Goal: Communication & Community: Answer question/provide support

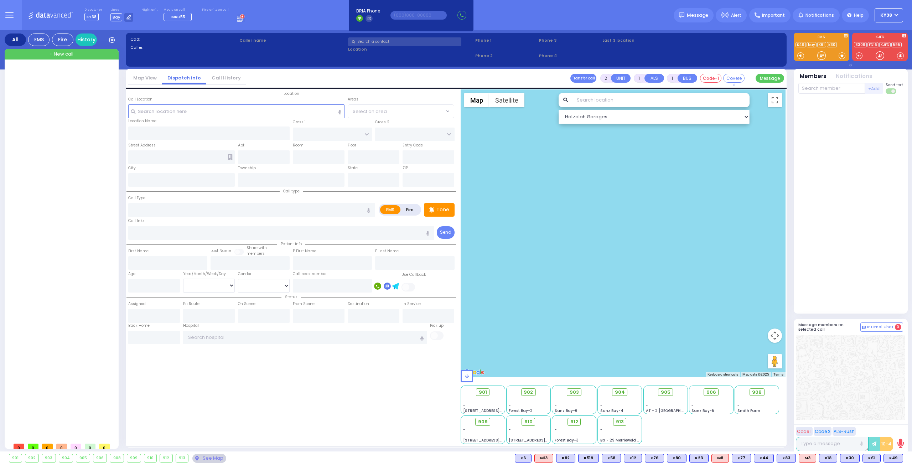
click at [86, 189] on div at bounding box center [62, 253] width 106 height 372
click at [88, 42] on link "History" at bounding box center [86, 39] width 21 height 12
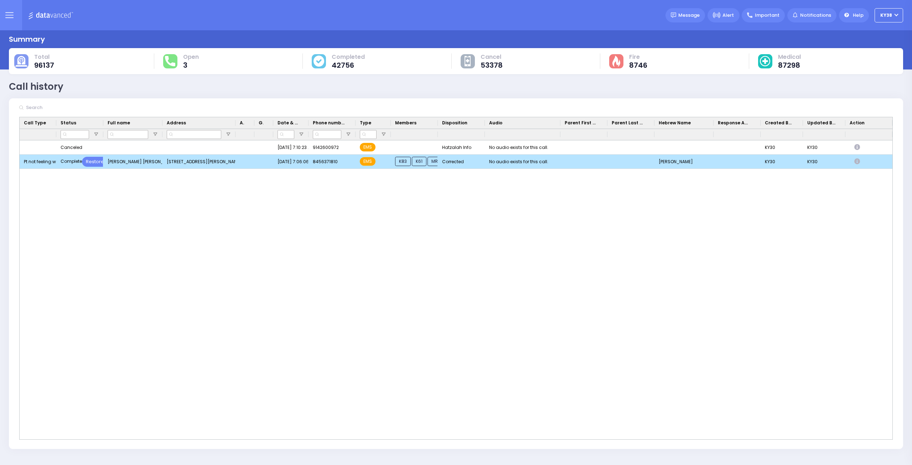
click at [206, 161] on div "[STREET_ADDRESS][PERSON_NAME]" at bounding box center [199, 162] width 73 height 14
click at [247, 161] on div "Press SPACE to deselect this row." at bounding box center [245, 162] width 19 height 14
click at [38, 160] on div "Pt not feeling well" at bounding box center [38, 162] width 37 height 14
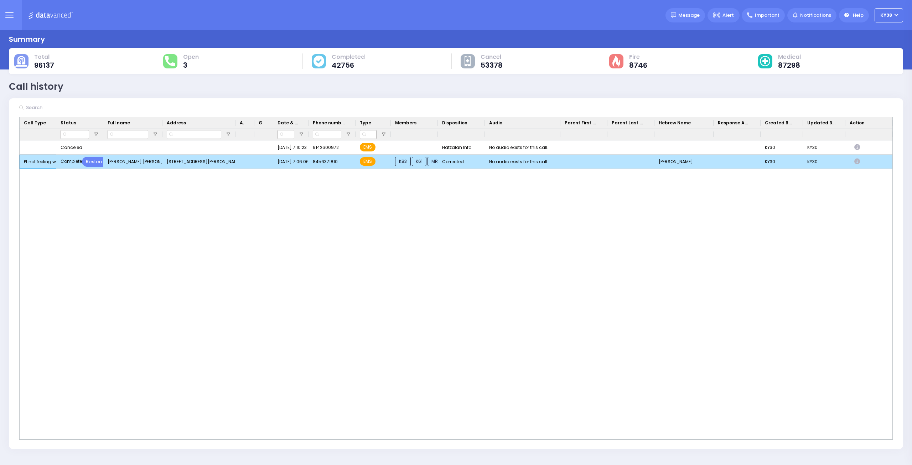
click at [38, 160] on div "Pt not feeling well" at bounding box center [38, 162] width 37 height 14
click at [857, 161] on icon "Press SPACE to deselect this row." at bounding box center [859, 162] width 8 height 6
select select
select select "Corrected"
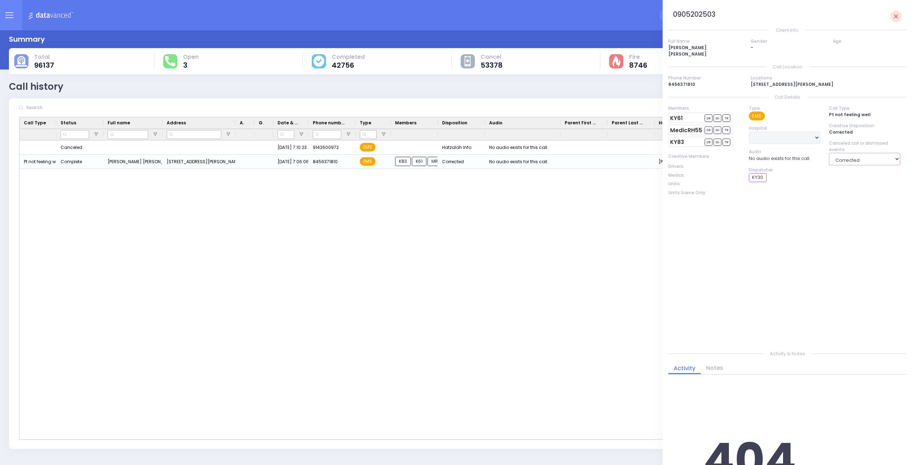
click at [898, 158] on select "ALS M/A TOT BLS Call has been canceled Call Has Been Canceled Cancelled by call…" at bounding box center [864, 159] width 71 height 12
click at [763, 238] on div "Type EMS Hospital Aizer Health Center Aizer Health Center Aizer Health Center A…" at bounding box center [784, 221] width 80 height 233
click at [685, 141] on div "KY83 DR SO TR" at bounding box center [701, 142] width 64 height 10
click at [691, 130] on link "MedicRH55" at bounding box center [686, 130] width 32 height 5
drag, startPoint x: 702, startPoint y: 128, endPoint x: 654, endPoint y: 129, distance: 48.5
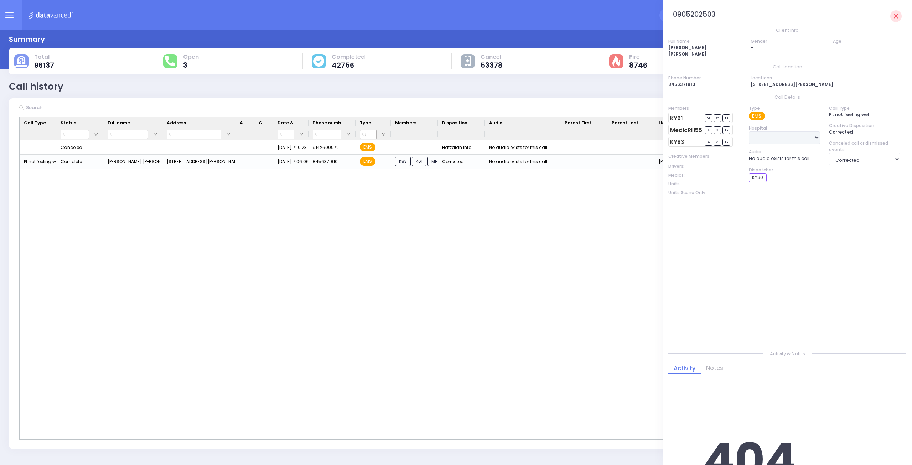
click at [654, 129] on div "Dispatcher ? Lines" at bounding box center [456, 232] width 912 height 465
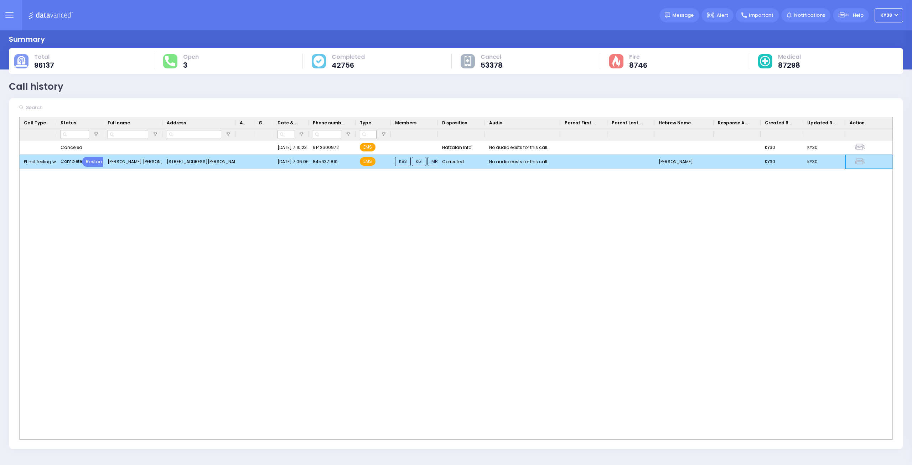
click at [865, 164] on icon "Press SPACE to deselect this row." at bounding box center [861, 162] width 12 height 6
select select
select select "Corrected"
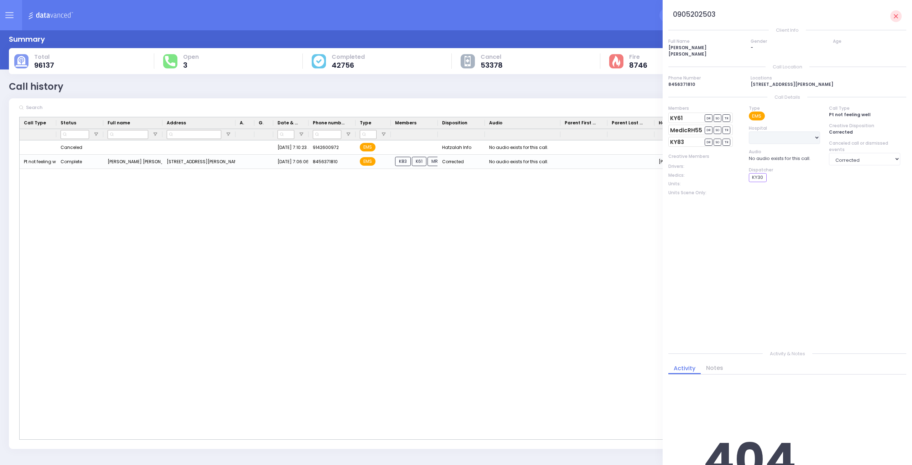
click at [605, 236] on div "KY30 KY30 Canceled Restore 9/5/2025 7:10:23 AM 9142600972 EMS Hatzalah Info No …" at bounding box center [456, 289] width 873 height 299
click at [603, 186] on div "KY30 KY30 Canceled Restore 9/5/2025 7:10:23 AM 9142600972 EMS Hatzalah Info No …" at bounding box center [456, 289] width 873 height 299
click at [892, 16] on link at bounding box center [897, 16] width 12 height 12
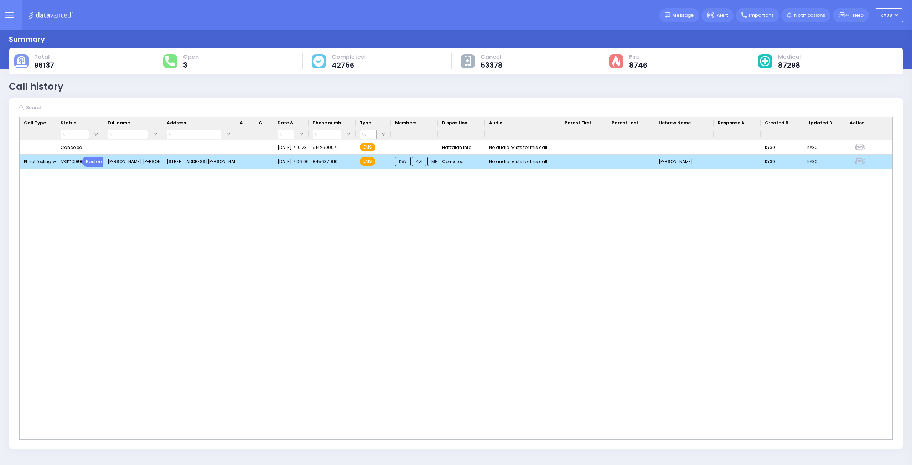
click at [856, 162] on icon "Press SPACE to deselect this row." at bounding box center [861, 162] width 12 height 6
select select
select select "Corrected"
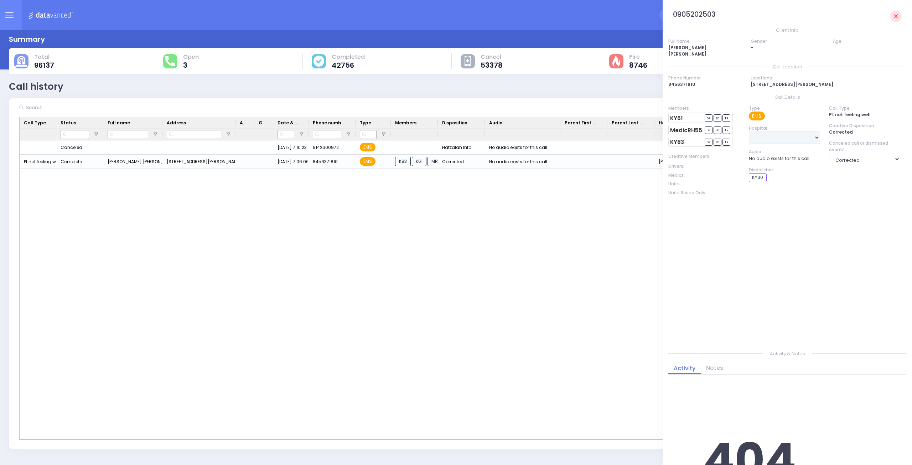
click at [363, 265] on div "KY30 KY30 Canceled Restore 9/5/2025 7:10:23 AM 9142600972 EMS Hatzalah Info No …" at bounding box center [456, 289] width 873 height 299
drag, startPoint x: 896, startPoint y: 16, endPoint x: 547, endPoint y: 198, distance: 392.6
click at [552, 195] on div "Dispatcher ? Lines" at bounding box center [456, 232] width 912 height 465
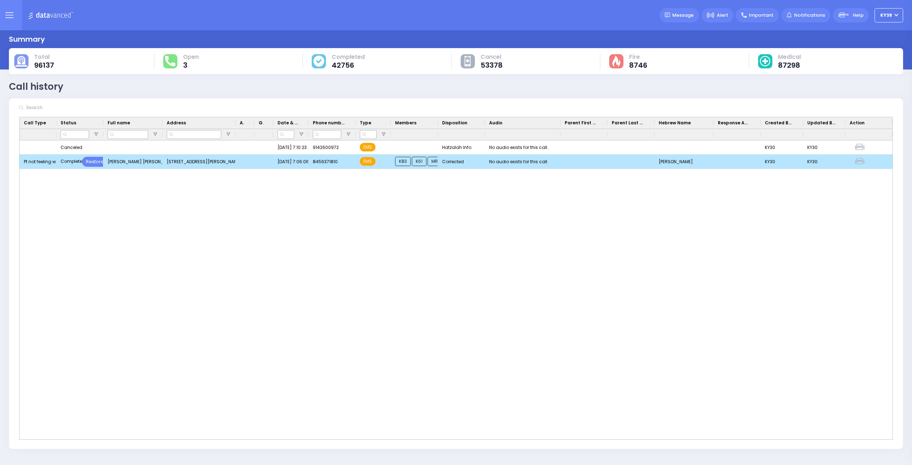
click at [432, 160] on span "MRH55" at bounding box center [439, 161] width 23 height 9
click at [417, 163] on span "K61" at bounding box center [419, 161] width 15 height 9
click at [399, 163] on span "K83" at bounding box center [403, 161] width 16 height 9
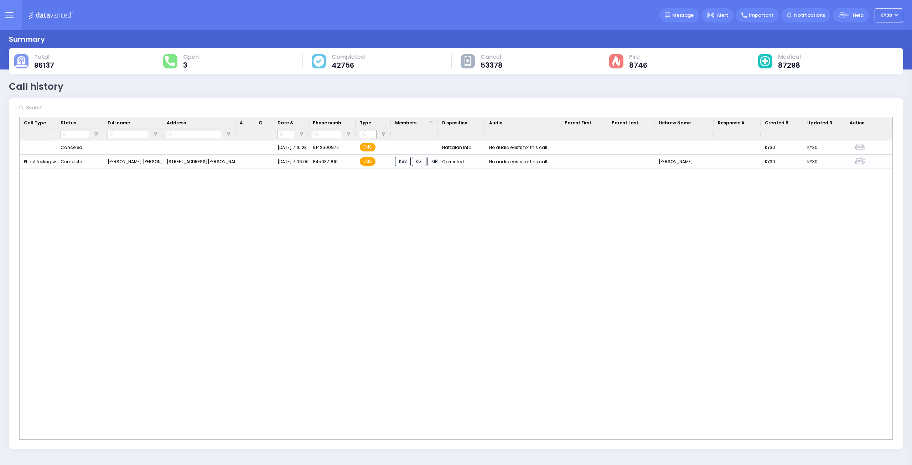
click at [412, 119] on div "Members" at bounding box center [411, 122] width 33 height 11
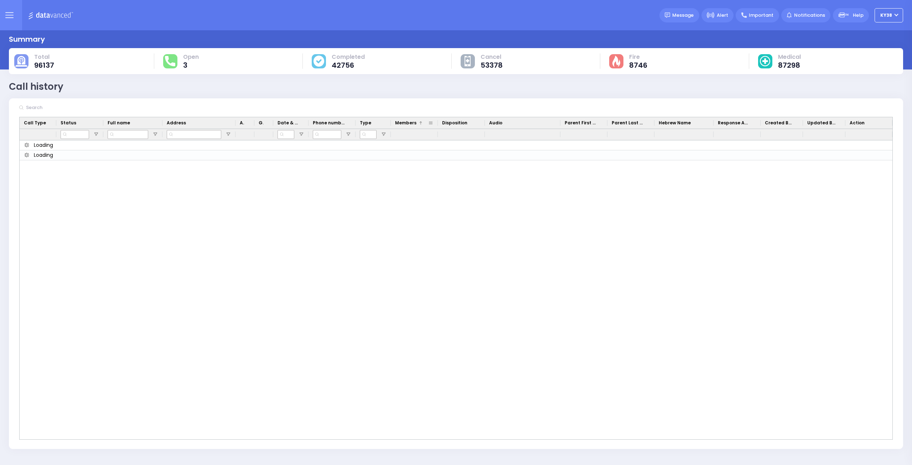
click at [430, 122] on span at bounding box center [431, 123] width 6 height 6
click at [421, 120] on span at bounding box center [421, 123] width 6 height 6
click at [430, 123] on span at bounding box center [431, 123] width 6 height 6
click at [411, 123] on span "Members" at bounding box center [405, 123] width 21 height 6
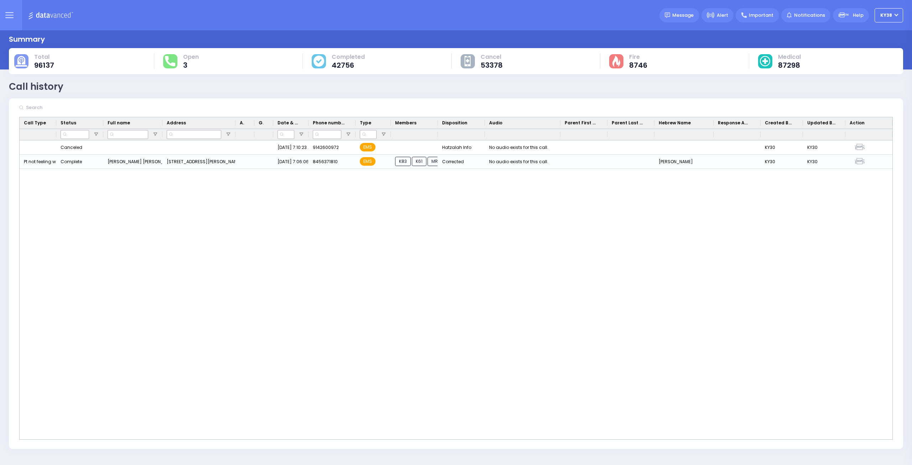
click at [427, 280] on div "Canceled Restore 9/5/2025 7:10:23 AM 9142600972 EMS Hatzalah Info No audio exis…" at bounding box center [456, 289] width 873 height 299
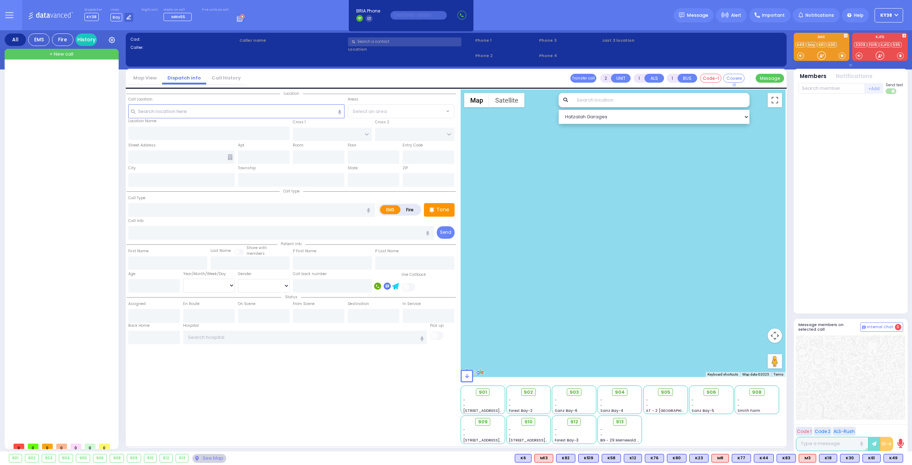
drag, startPoint x: 38, startPoint y: 329, endPoint x: 42, endPoint y: 334, distance: 6.0
click at [38, 330] on div at bounding box center [62, 253] width 106 height 372
click at [497, 14] on div "Dispatcher KY38 shift has started. Are you ? [GEOGRAPHIC_DATA]" at bounding box center [456, 15] width 912 height 30
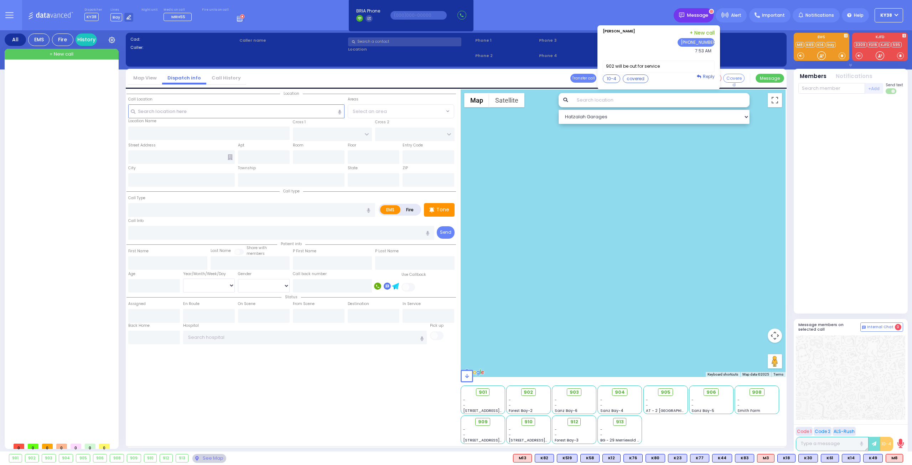
click at [703, 15] on span "Message" at bounding box center [697, 15] width 21 height 7
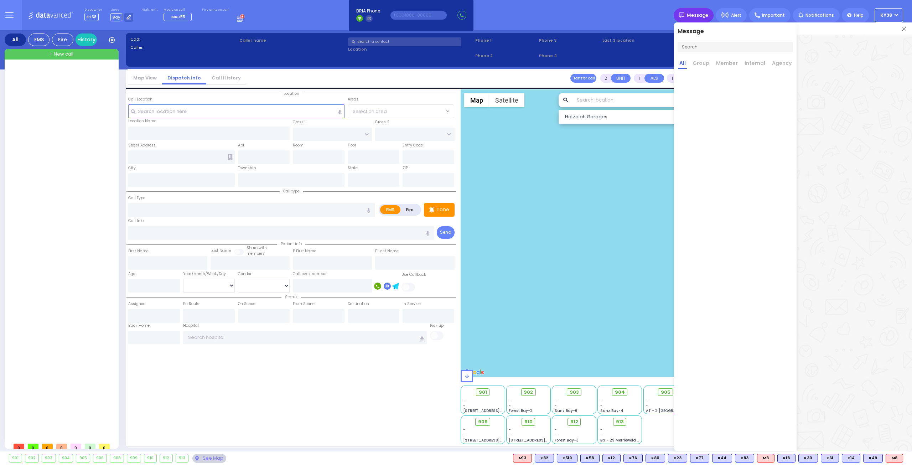
click at [703, 15] on span "Message" at bounding box center [697, 15] width 21 height 7
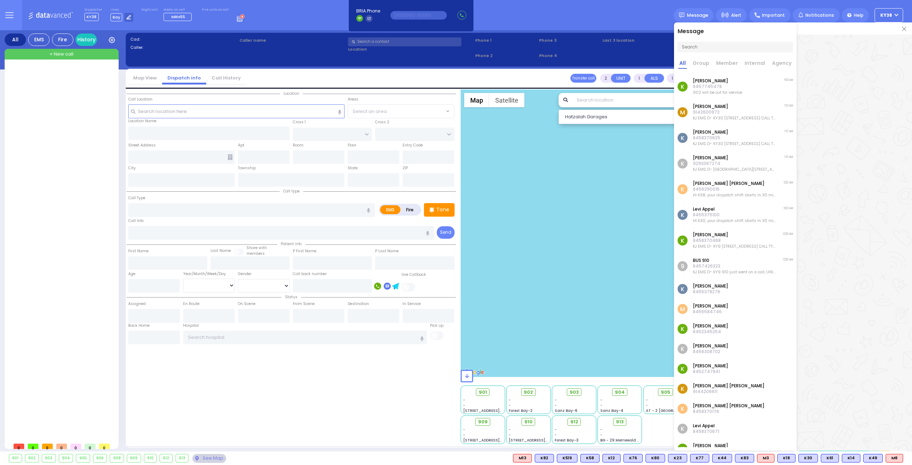
click at [742, 86] on p "8457745478" at bounding box center [717, 87] width 49 height 6
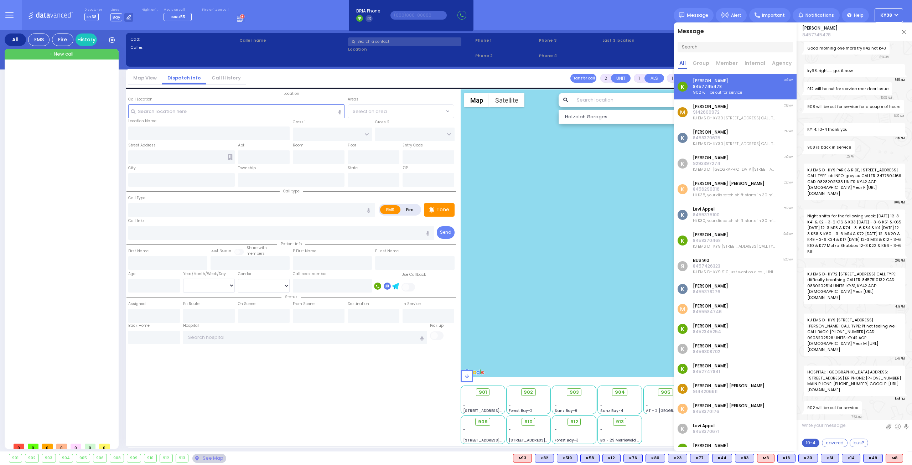
click at [816, 444] on button "10-4" at bounding box center [810, 443] width 17 height 9
type textarea "10-4 thank you"
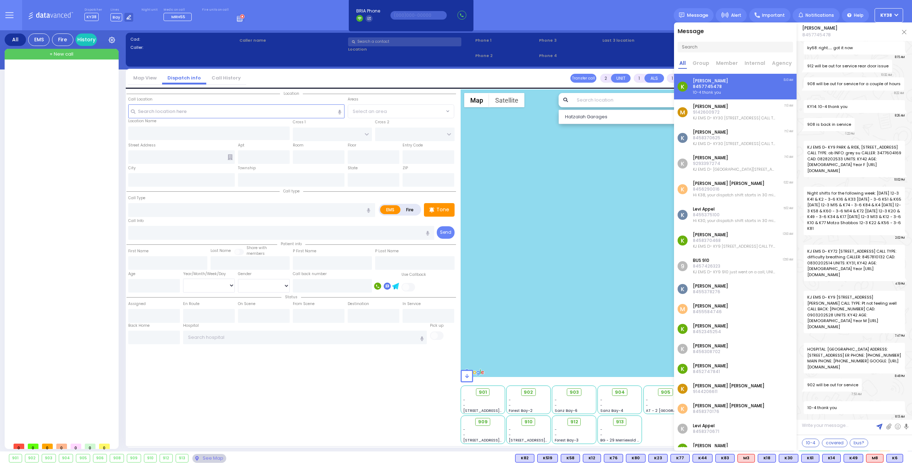
click at [903, 32] on img at bounding box center [904, 32] width 4 height 4
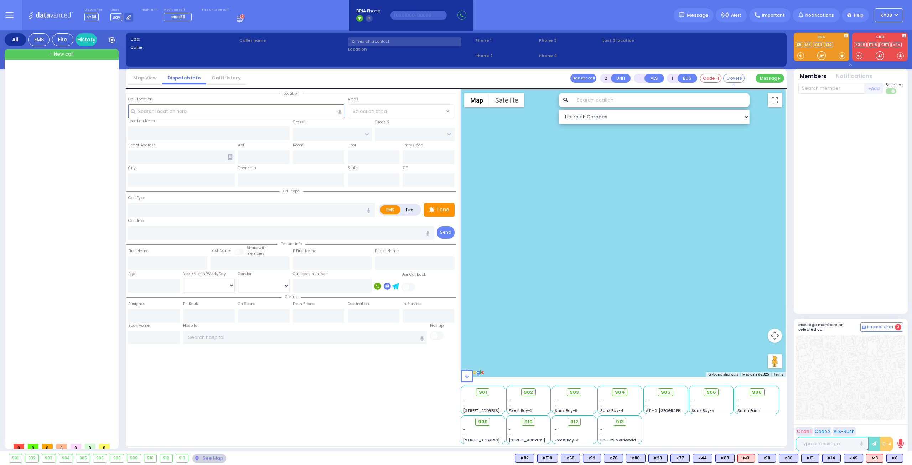
click at [33, 459] on div "902" at bounding box center [32, 458] width 14 height 8
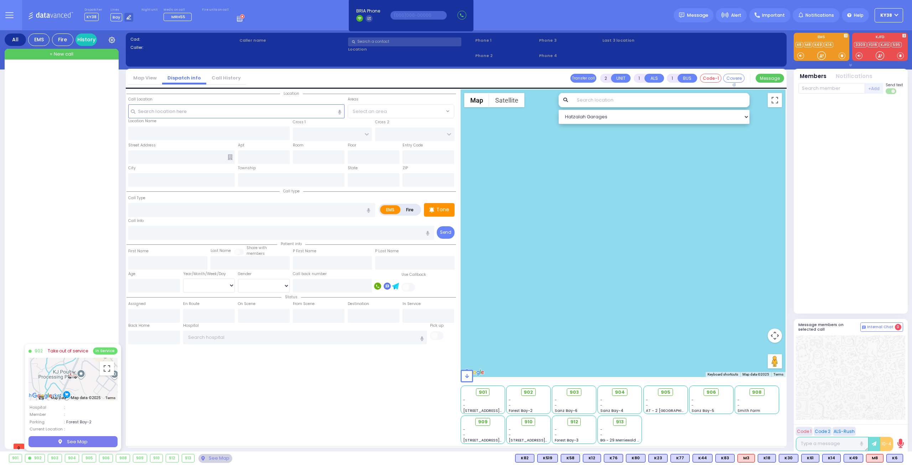
click at [69, 350] on link "Take out of service" at bounding box center [68, 351] width 40 height 6
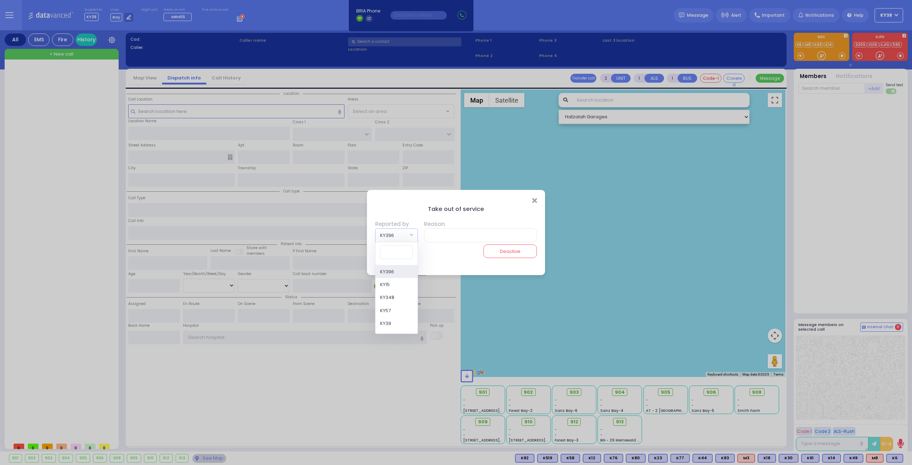
click at [412, 232] on span at bounding box center [411, 235] width 3 height 7
type input "42"
select select "KY42"
click at [486, 233] on input "text" at bounding box center [480, 235] width 116 height 14
type input "SERVICE"
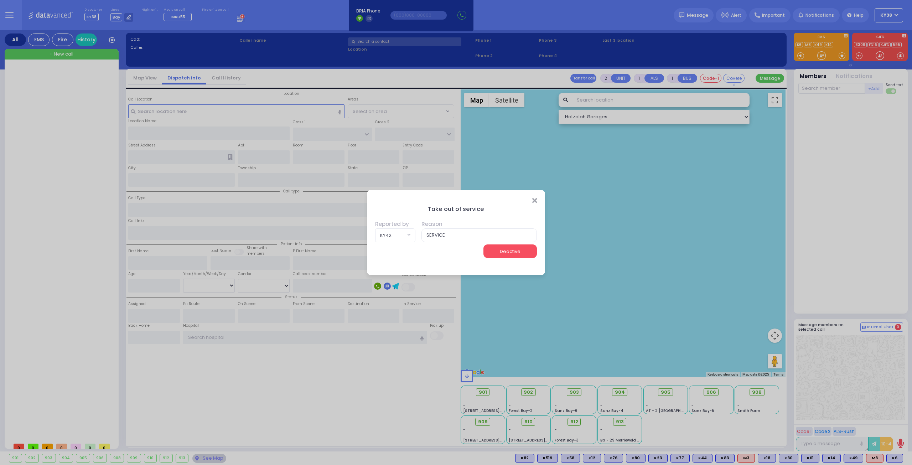
click at [497, 252] on button "Deactive" at bounding box center [510, 251] width 53 height 14
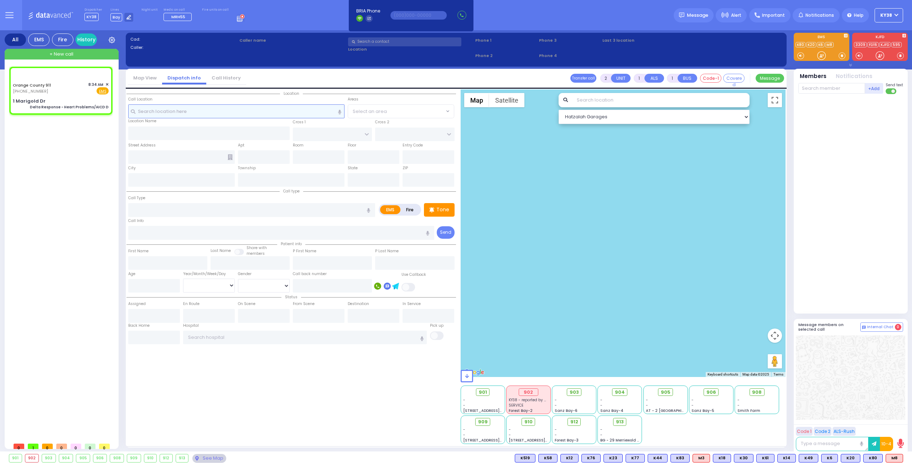
type input "6"
select select
type input "Delta Response - Heart Problems/AICD D"
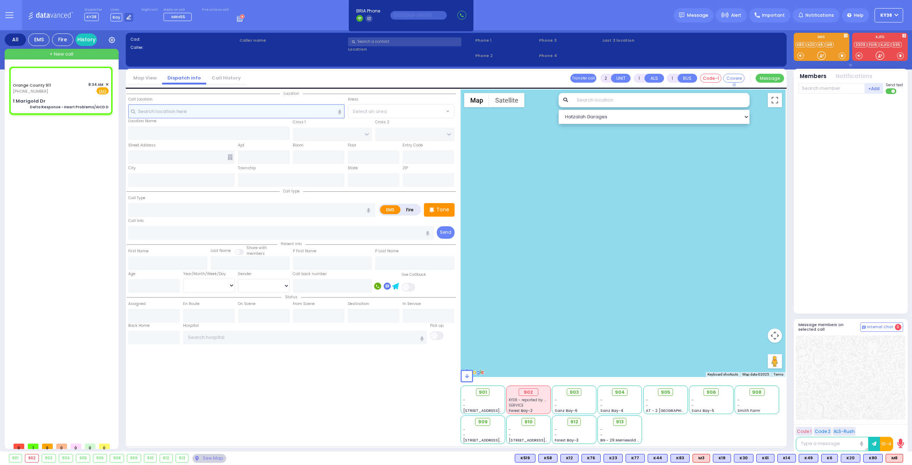
radio input "true"
type input "Nature: : Delta Response - Heart Problems/AICD D Address: : [STREET_ADDRESS][GE…"
select select
select select "Hatzalah Garages"
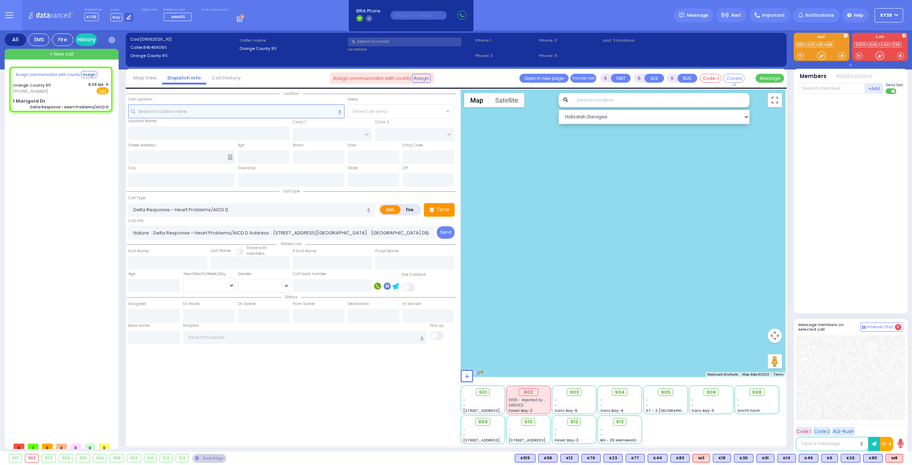
select select
radio input "true"
select select
select select "Hatzalah Garages"
type input "1 Marigold Dr"
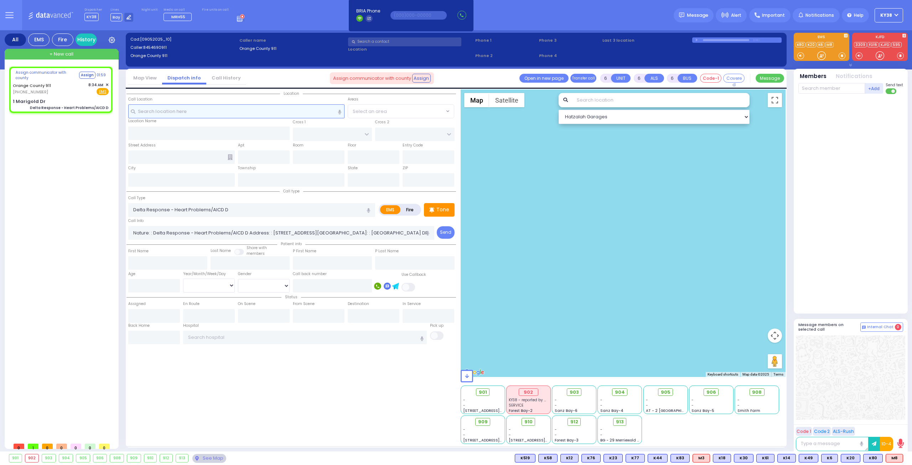
type input "Monroe"
type input "[US_STATE]"
type input "10930"
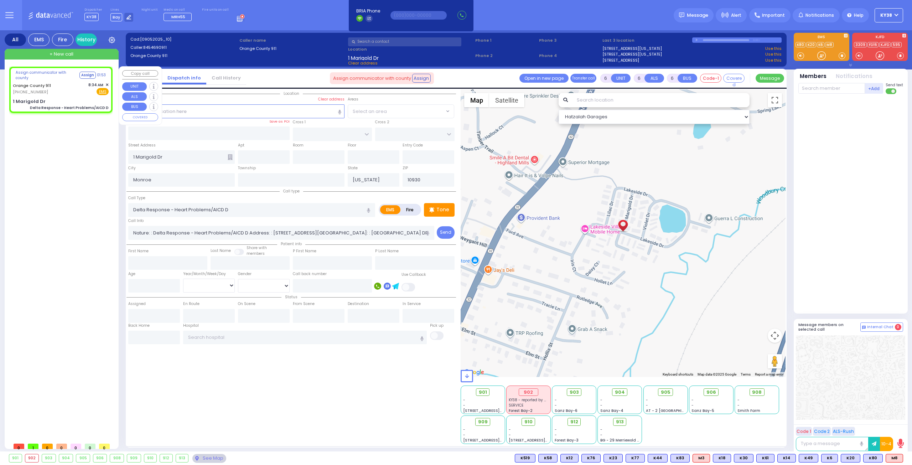
click at [71, 89] on div "Orange County 911 [PHONE_NUMBER] 8:34 AM ✕ Fire EMS" at bounding box center [61, 88] width 96 height 13
select select
radio input "true"
select select
select select "Hatzalah Garages"
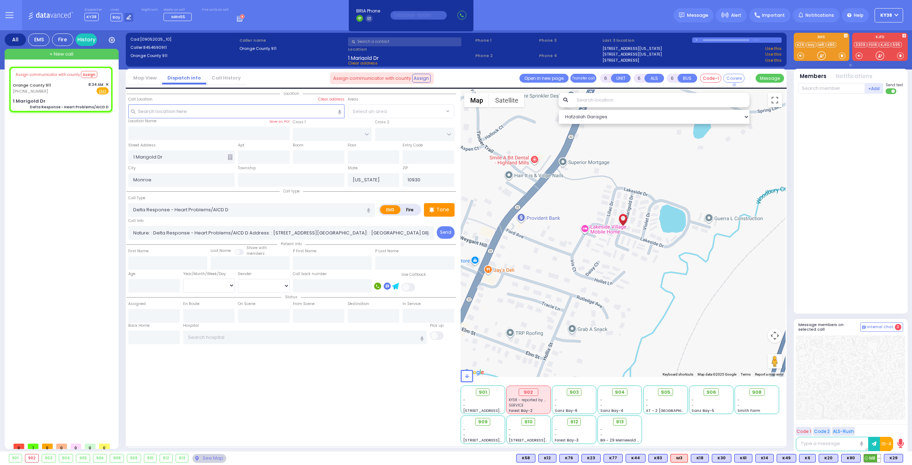
click at [880, 459] on button at bounding box center [879, 458] width 4 height 8
click at [876, 427] on icon at bounding box center [873, 426] width 7 height 7
click at [851, 440] on icon at bounding box center [849, 442] width 4 height 4
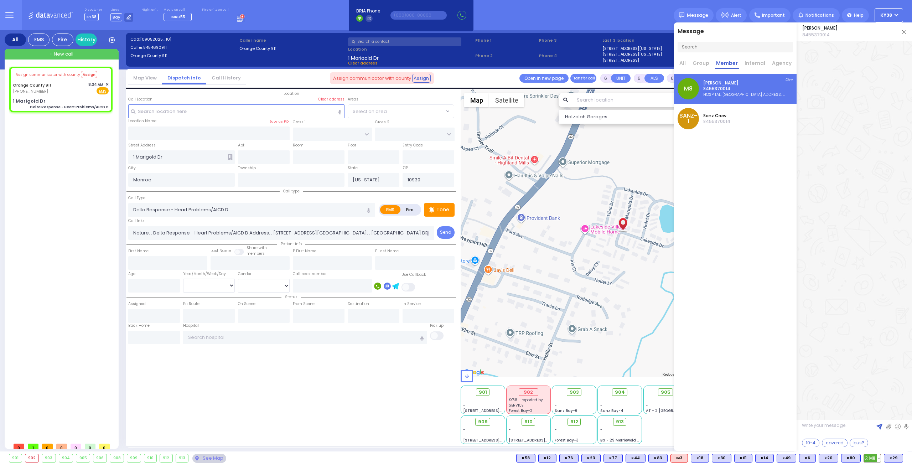
scroll to position [25577, 0]
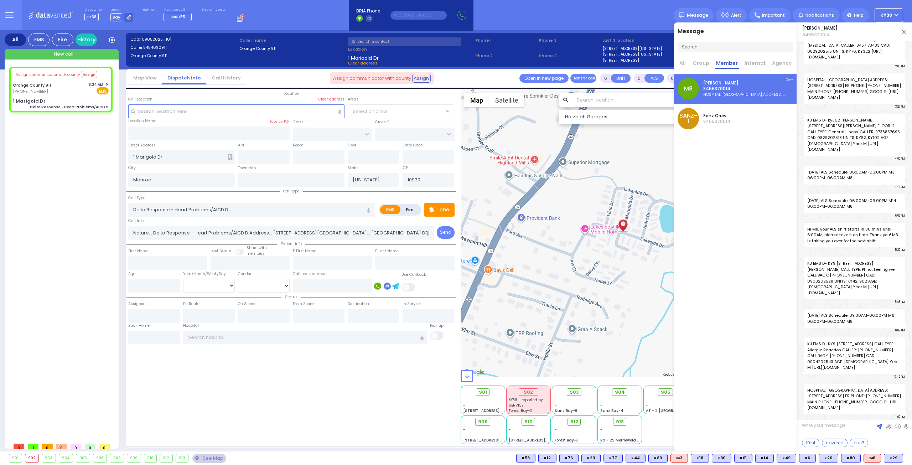
click at [854, 428] on textarea at bounding box center [854, 428] width 115 height 13
type textarea "YOU WANNA TAKE IT?"
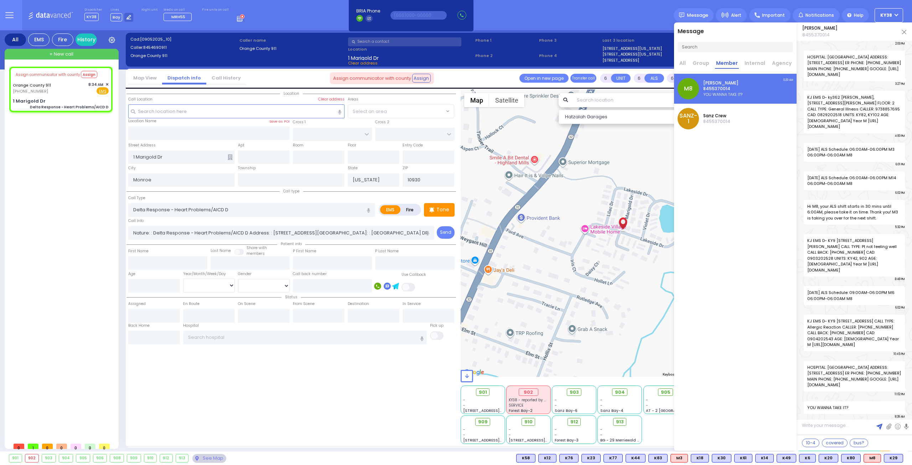
scroll to position [25600, 0]
click at [905, 33] on img at bounding box center [904, 32] width 4 height 4
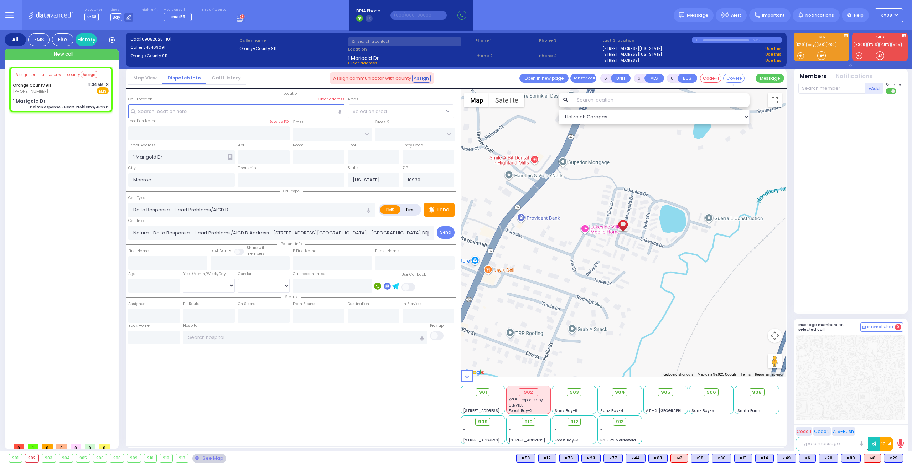
click at [561, 20] on div "Dispatcher KY38 shift has started. Are you ? [GEOGRAPHIC_DATA]" at bounding box center [456, 15] width 912 height 30
click at [334, 405] on div "Location LILAC DR" at bounding box center [292, 266] width 330 height 355
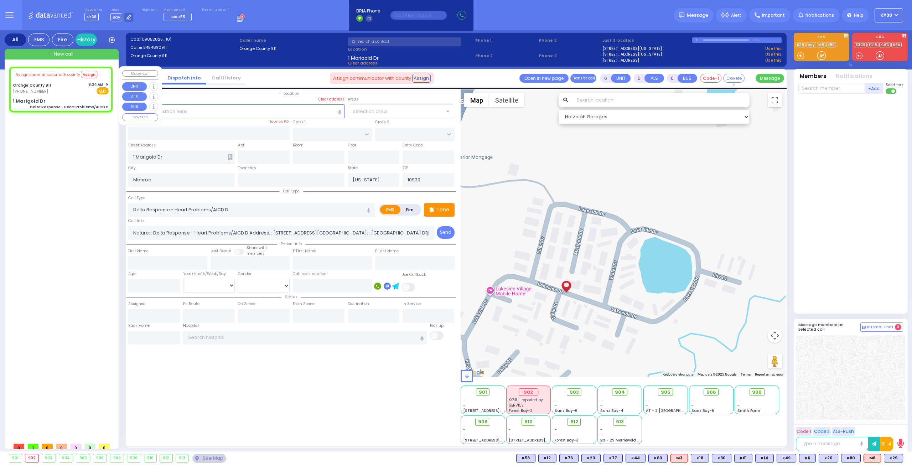
click at [69, 90] on div "Orange County 911 [PHONE_NUMBER] 8:34 AM ✕ Fire EMS" at bounding box center [61, 88] width 96 height 13
select select
radio input "true"
select select
select select "Hatzalah Garages"
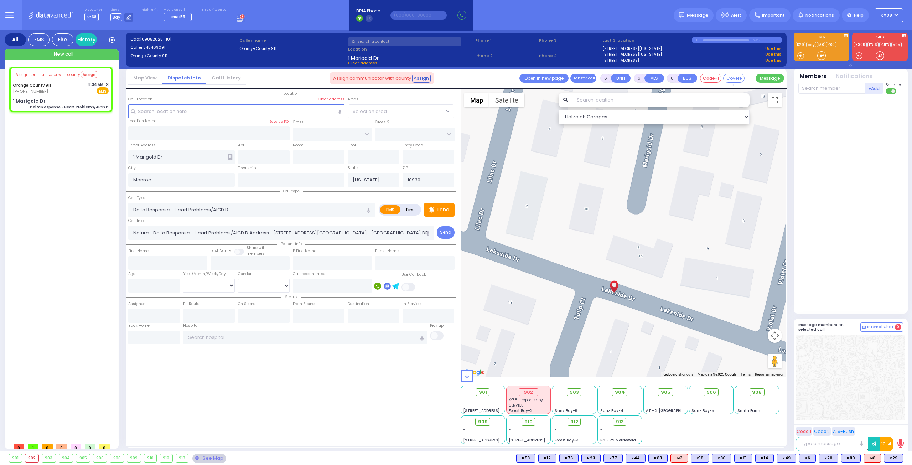
drag, startPoint x: 620, startPoint y: 213, endPoint x: 630, endPoint y: 342, distance: 128.7
click at [630, 342] on div at bounding box center [623, 233] width 325 height 288
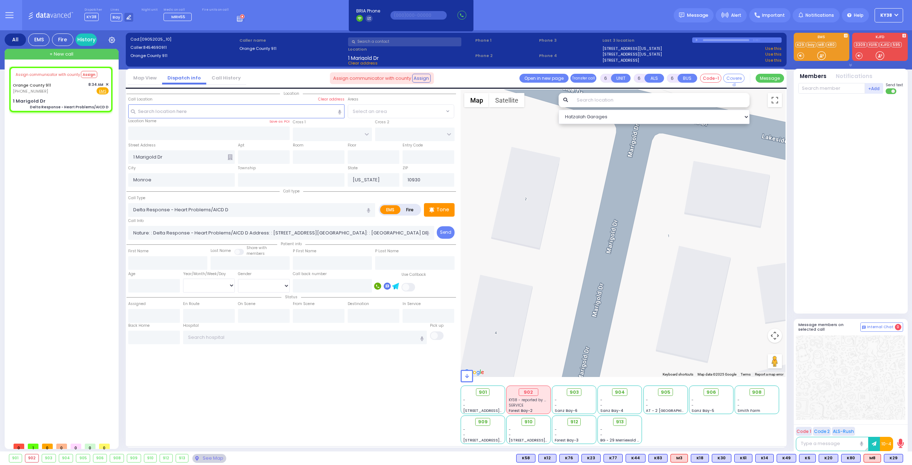
click at [687, 271] on div at bounding box center [623, 233] width 325 height 288
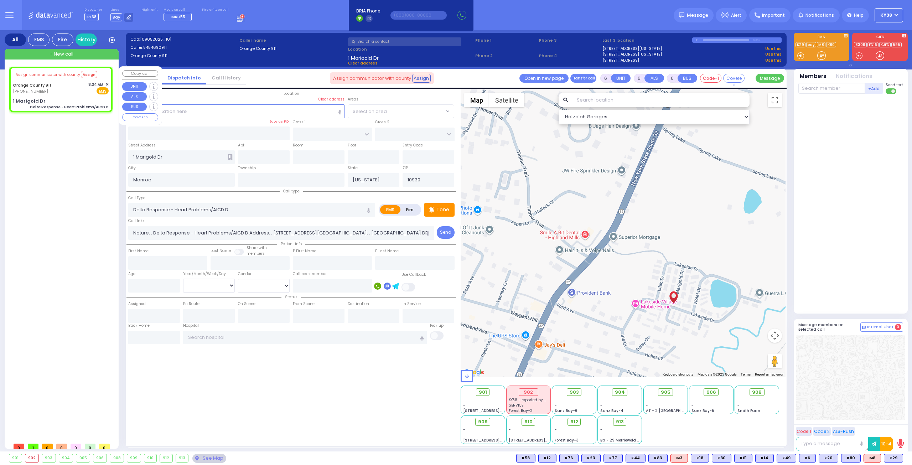
click at [107, 83] on span "✕" at bounding box center [106, 85] width 3 height 6
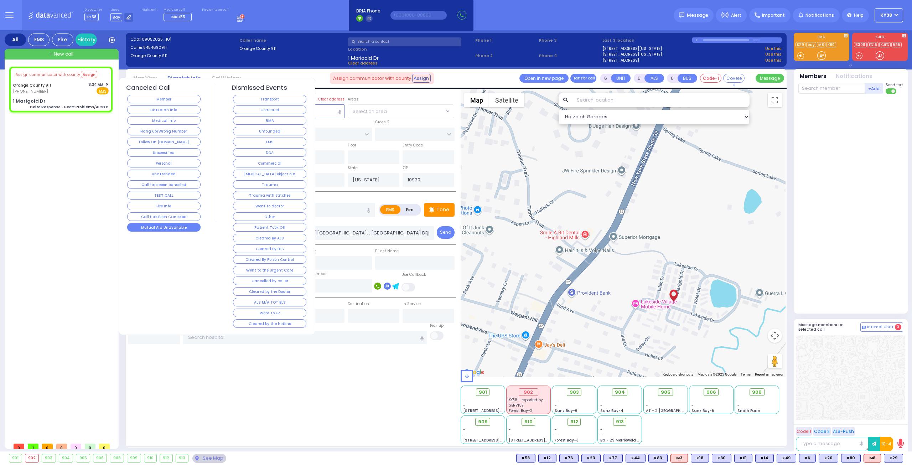
click at [174, 223] on button "Mutual Aid Unavailable" at bounding box center [163, 227] width 73 height 9
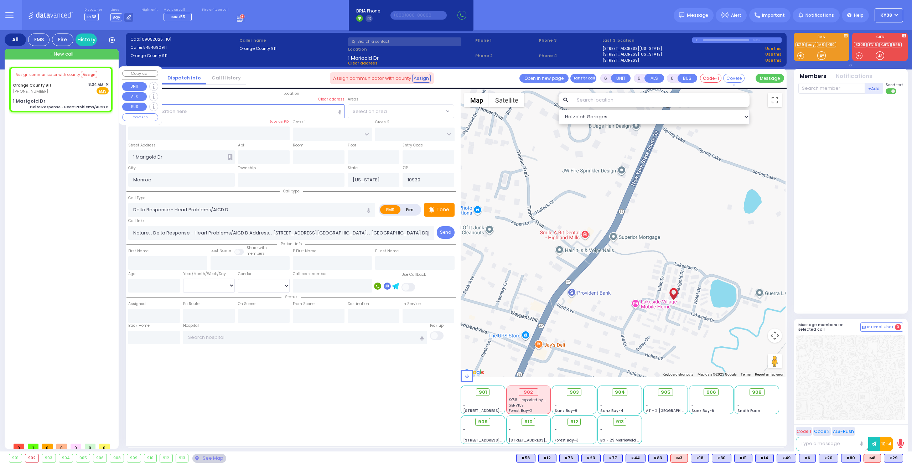
select select
radio input "true"
select select
